Goal: Communication & Community: Answer question/provide support

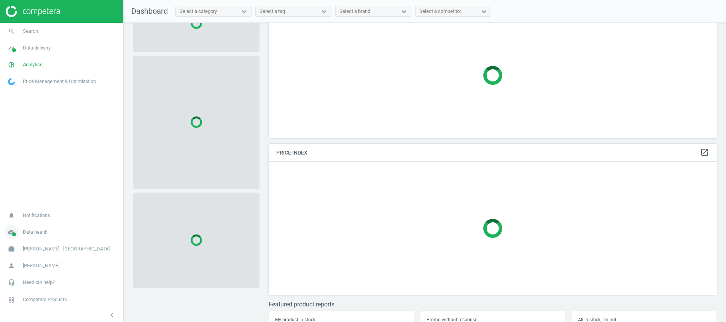
scroll to position [68, 0]
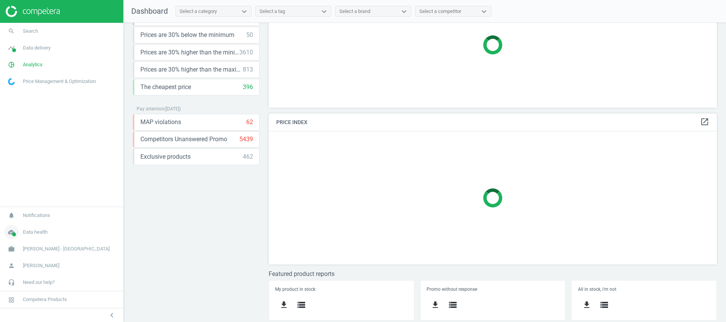
click at [11, 230] on icon "cloud_done" at bounding box center [11, 232] width 14 height 14
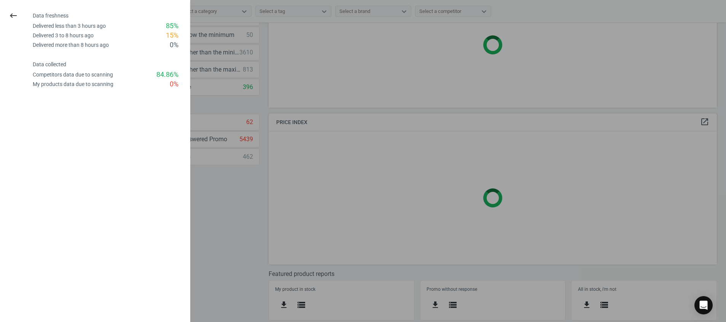
click at [17, 5] on div "keyboard_backspace" at bounding box center [13, 45] width 33 height 88
click at [13, 13] on icon "keyboard_backspace" at bounding box center [13, 15] width 9 height 9
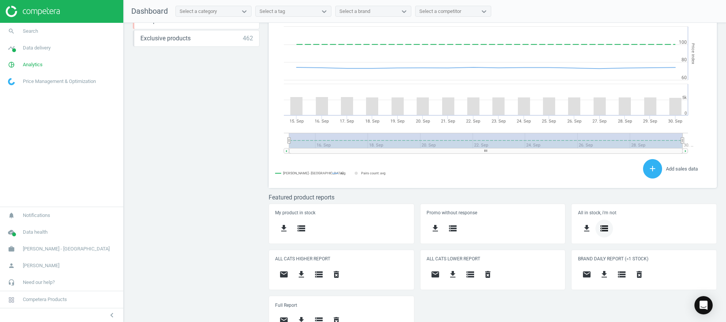
scroll to position [201, 0]
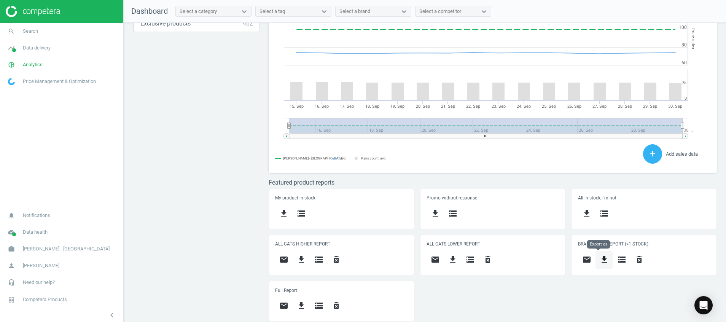
click at [602, 255] on icon "get_app" at bounding box center [604, 259] width 9 height 9
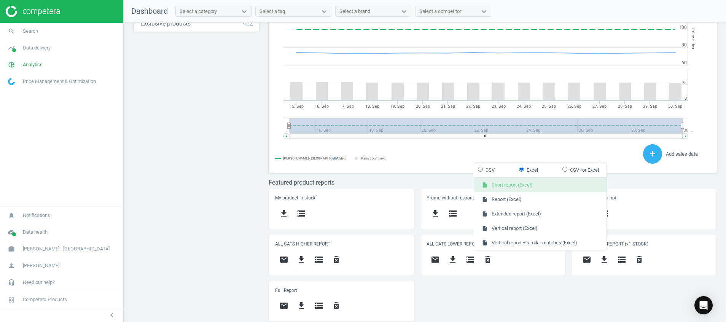
click at [538, 182] on button "insert_drive_file Short report (Excel)" at bounding box center [540, 185] width 132 height 14
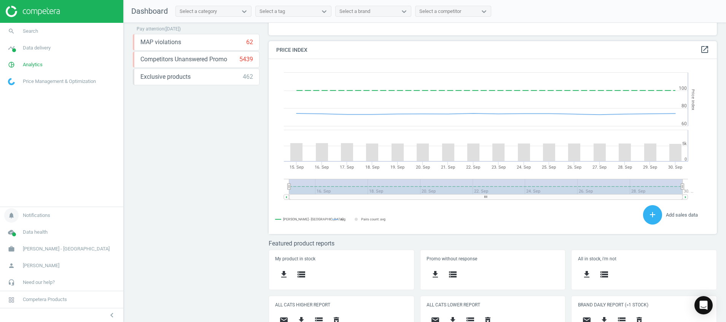
scroll to position [209, 0]
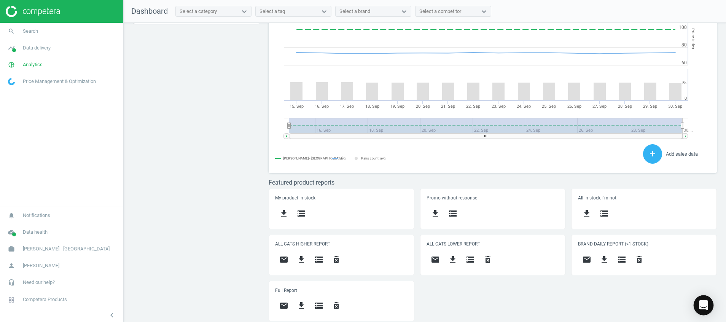
click at [701, 305] on icon "Open Intercom Messenger" at bounding box center [703, 305] width 9 height 10
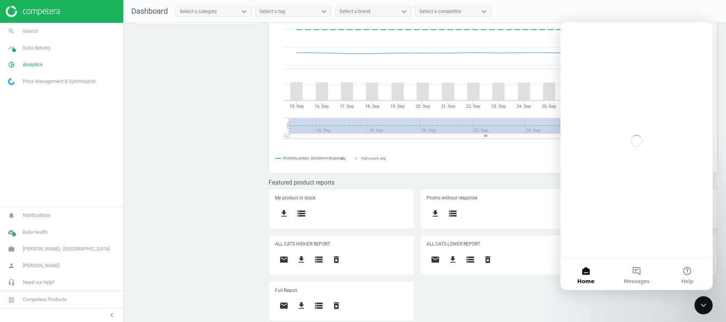
scroll to position [0, 0]
click at [624, 280] on button "Messages" at bounding box center [636, 275] width 51 height 30
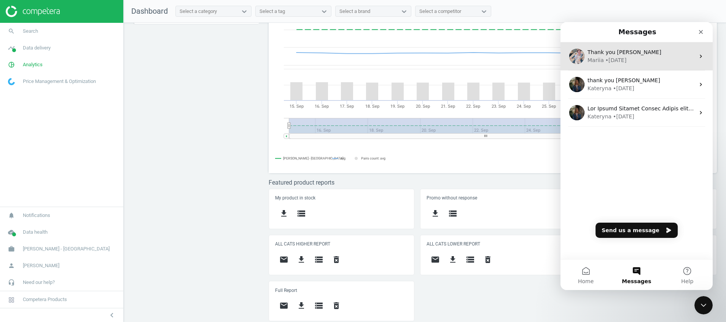
click at [625, 55] on span "Thank you [PERSON_NAME]" at bounding box center [625, 52] width 74 height 6
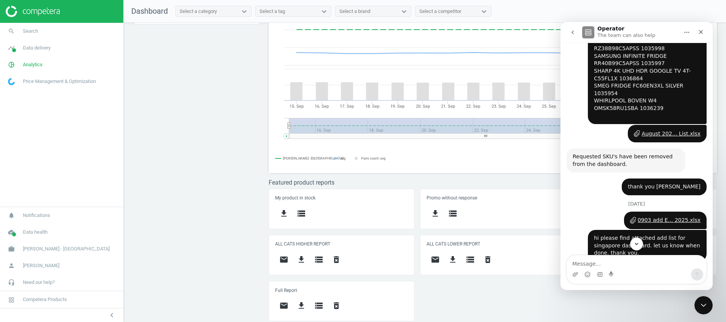
scroll to position [1371, 0]
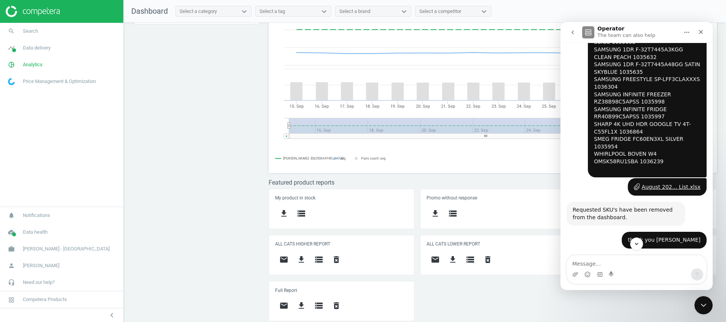
drag, startPoint x: 612, startPoint y: 105, endPoint x: 585, endPoint y: 84, distance: 34.6
click at [588, 283] on div "hi please find attached add list for singapore dashboard. let us know when done…" at bounding box center [647, 299] width 119 height 32
copy div "hi please find attached add list for singapore dashboard. let us know when done…"
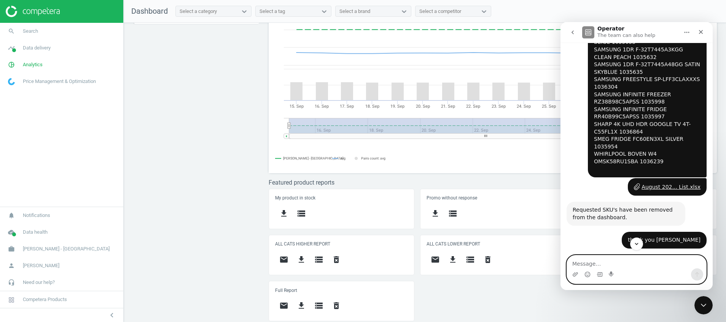
click at [616, 260] on textarea "Message…" at bounding box center [636, 261] width 139 height 13
paste textarea "hi please find attached add list for singapore dashboard. let us know when done…"
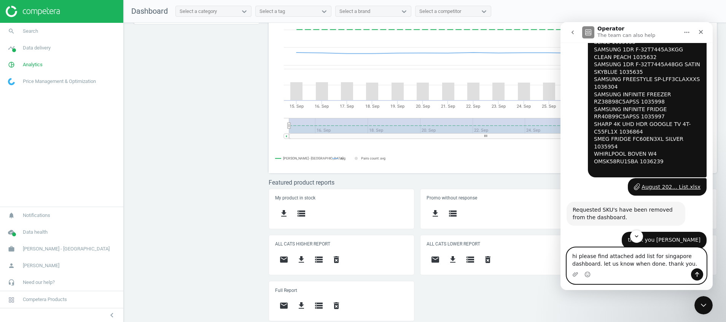
type textarea "hi please find attached add list for singapore dashboard. let us know when done…"
click at [573, 276] on icon "Upload attachment" at bounding box center [575, 274] width 5 height 4
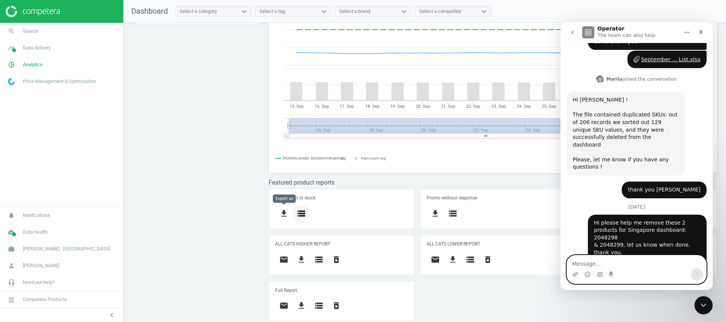
scroll to position [2432, 0]
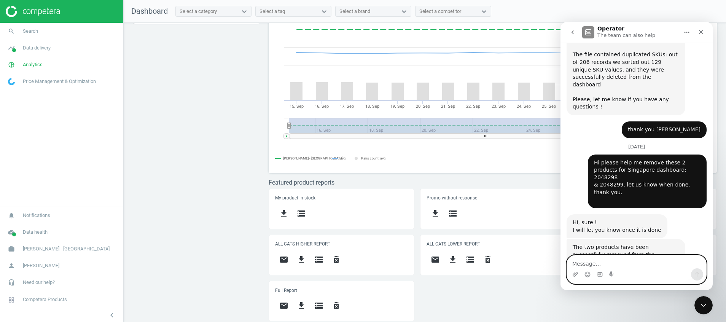
click at [667, 262] on textarea "Message…" at bounding box center [636, 261] width 139 height 13
paste textarea "hi please find attached add list for singapore dashboard. let us know when done…"
type textarea "hi please find attached add list for singapore dashboard. let us know when done…"
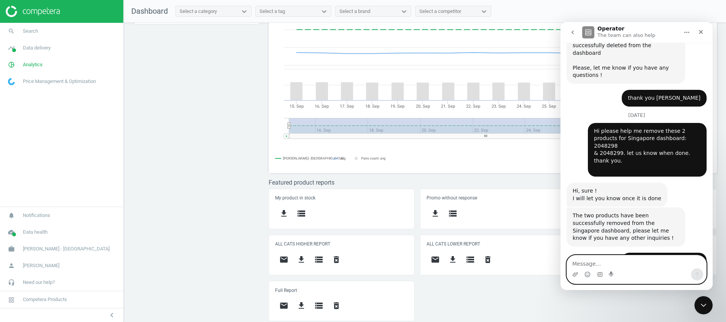
scroll to position [2465, 0]
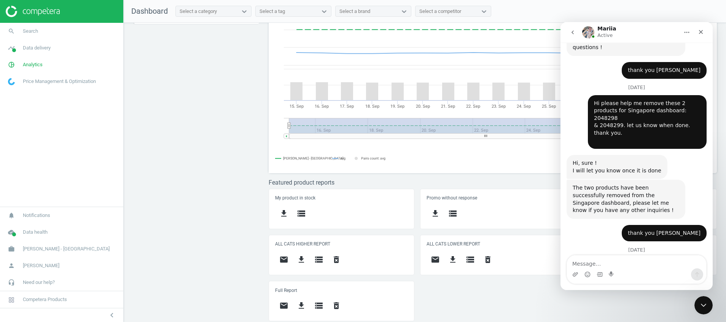
scroll to position [2502, 0]
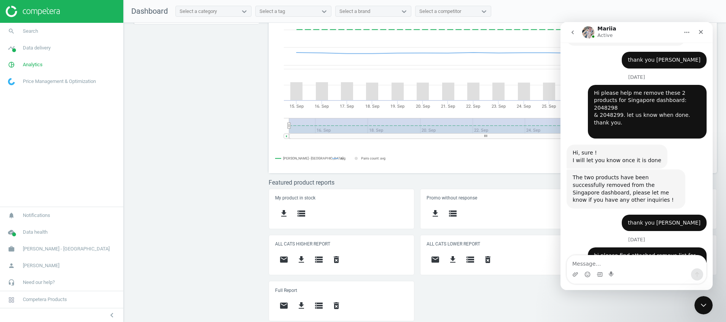
click at [576, 276] on icon "Upload attachment" at bounding box center [575, 274] width 6 height 6
drag, startPoint x: 666, startPoint y: 188, endPoint x: 692, endPoint y: 104, distance: 87.5
drag, startPoint x: 679, startPoint y: 189, endPoint x: 607, endPoint y: 220, distance: 79.1
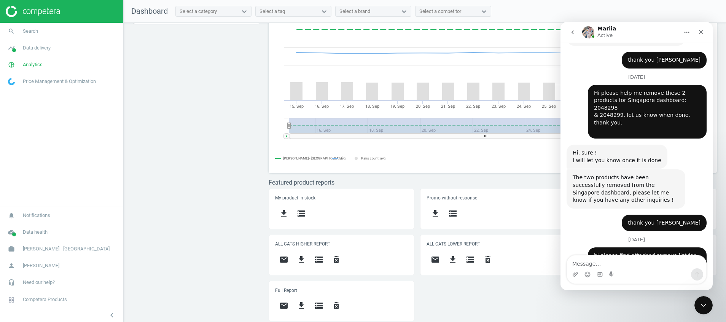
click at [578, 273] on icon "Upload attachment" at bounding box center [575, 274] width 6 height 6
click at [667, 263] on textarea "Message…" at bounding box center [636, 261] width 139 height 13
type textarea "K"
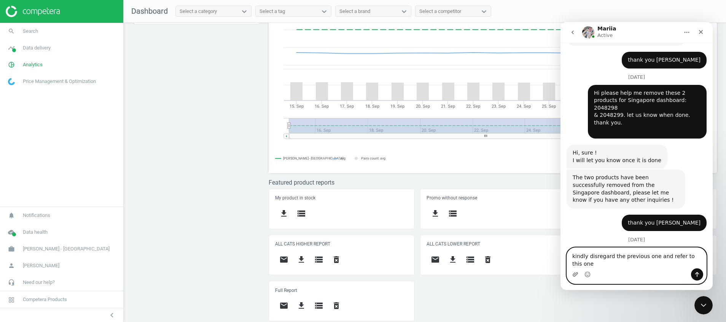
type textarea "kindly disregard the previous one and refer to this one"
click at [575, 276] on icon "Upload attachment" at bounding box center [575, 274] width 5 height 4
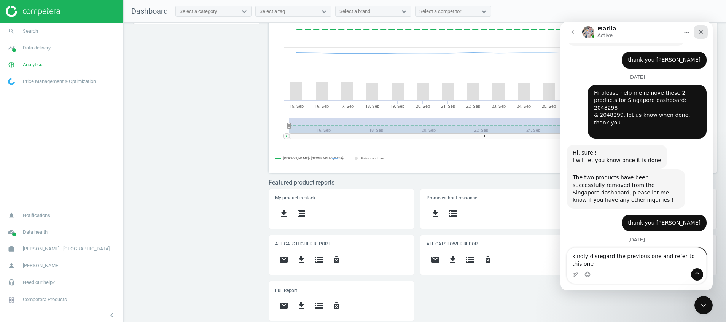
click at [699, 33] on icon "Close" at bounding box center [701, 32] width 4 height 4
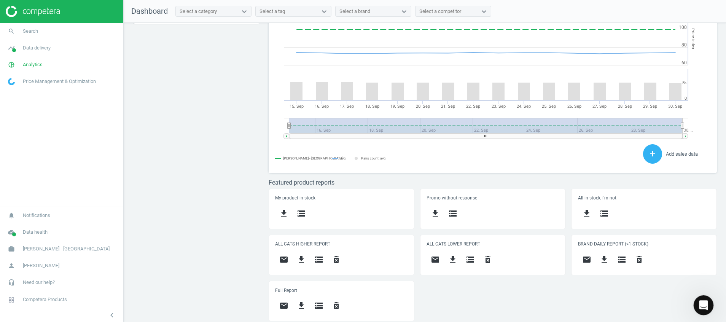
scroll to position [2466, 0]
click at [706, 304] on icon "Open Intercom Messenger" at bounding box center [702, 304] width 13 height 13
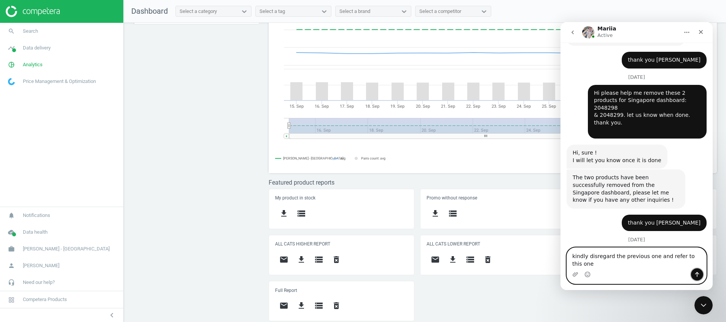
click at [696, 273] on icon "Send a message…" at bounding box center [697, 274] width 6 height 6
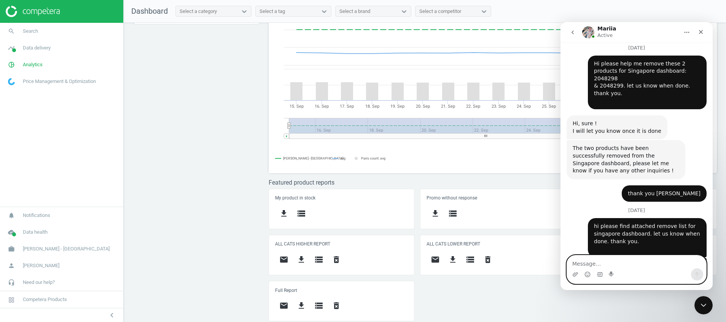
scroll to position [2532, 0]
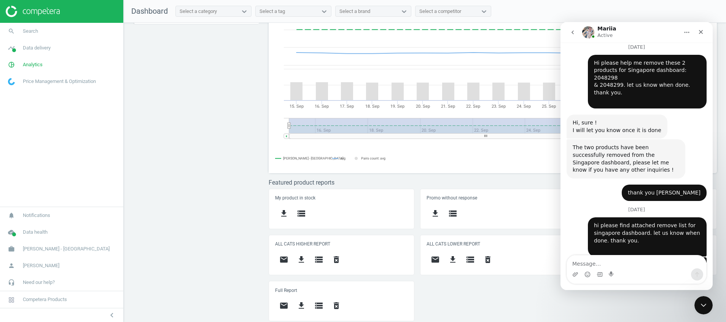
click at [580, 272] on div "Intercom messenger" at bounding box center [636, 274] width 139 height 12
click at [575, 272] on icon "Upload attachment" at bounding box center [575, 274] width 6 height 6
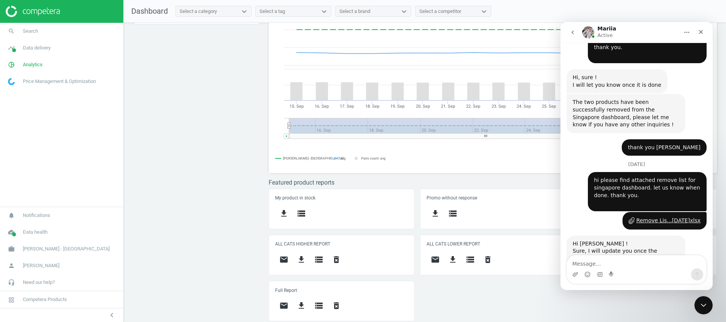
scroll to position [2581, 0]
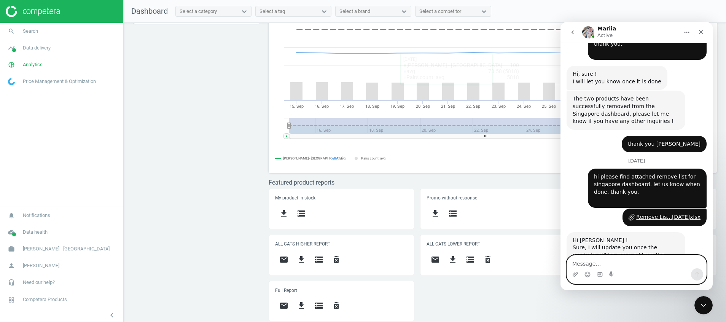
click at [663, 262] on textarea "Message…" at bounding box center [636, 261] width 139 height 13
type textarea "T"
type textarea "thank you [PERSON_NAME]"
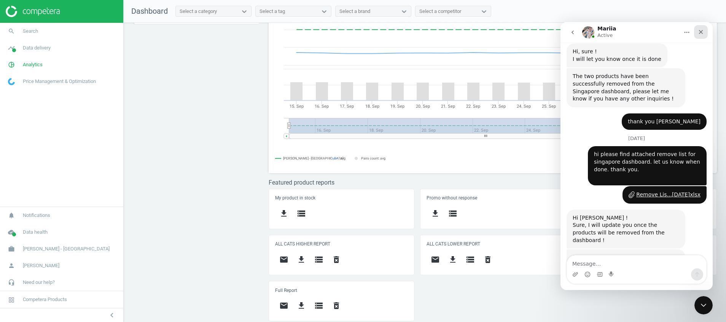
click at [702, 35] on div "Close" at bounding box center [701, 32] width 14 height 14
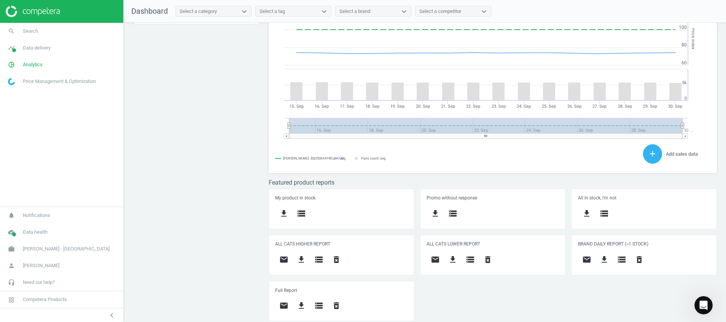
click at [237, 149] on div "Price protection ( [DATE] ) Prices are 100% below min competitor 13 keyboard_ar…" at bounding box center [425, 174] width 602 height 303
